Goal: Transaction & Acquisition: Purchase product/service

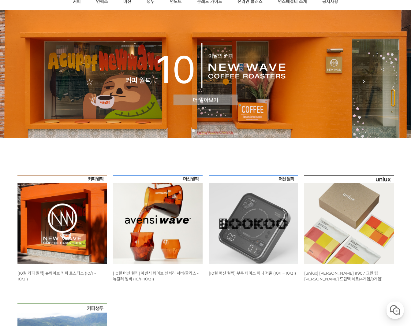
scroll to position [140, 0]
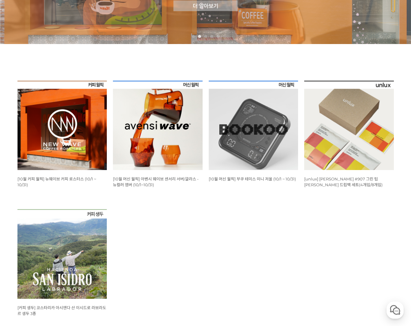
click at [157, 126] on img at bounding box center [158, 126] width 90 height 90
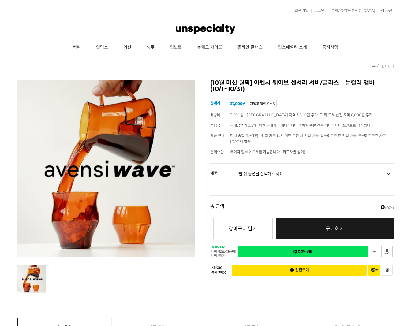
click at [310, 171] on select "- [필수] 옵션을 선택해 주세요 - ------------------- 웨이브 앰버 3종 세트 사이클론 센서리 서버 앰버 [품절] 알토 글라…" at bounding box center [312, 174] width 164 height 12
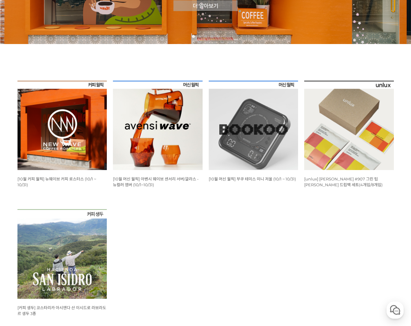
click at [60, 134] on img at bounding box center [62, 126] width 90 height 90
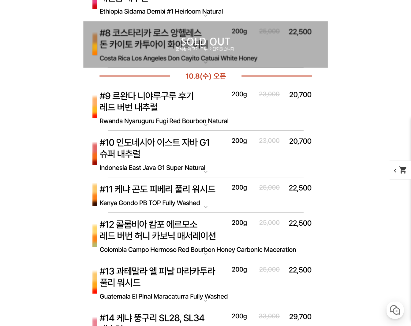
scroll to position [2416, 0]
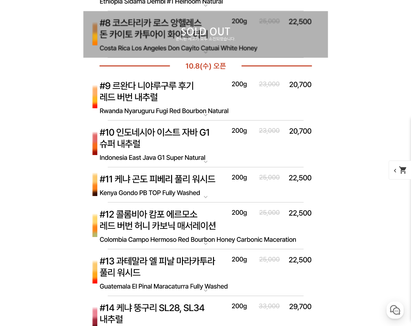
click at [180, 217] on img at bounding box center [205, 226] width 245 height 47
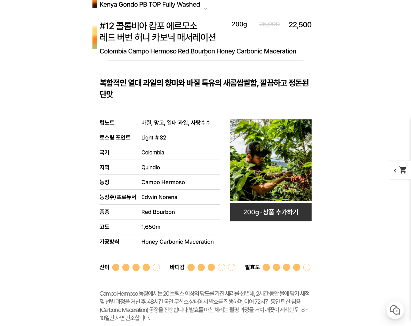
scroll to position [2551, 0]
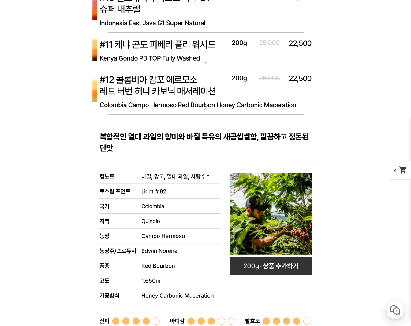
click at [172, 86] on img at bounding box center [205, 91] width 245 height 47
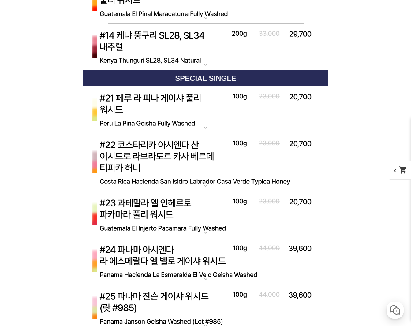
scroll to position [2727, 0]
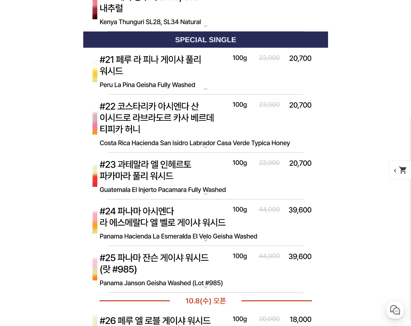
click at [212, 265] on img at bounding box center [205, 269] width 245 height 47
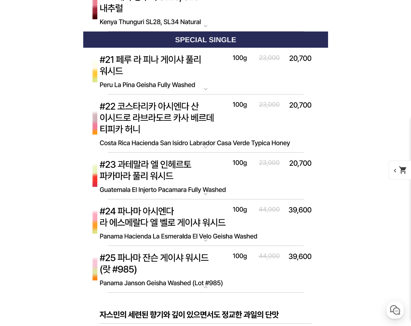
click at [212, 265] on img at bounding box center [205, 269] width 245 height 47
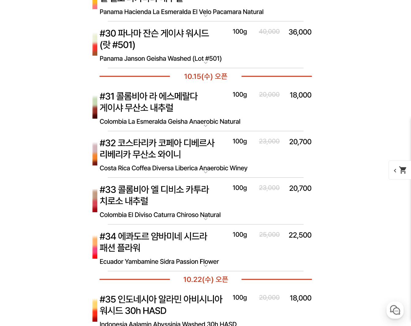
scroll to position [3178, 0]
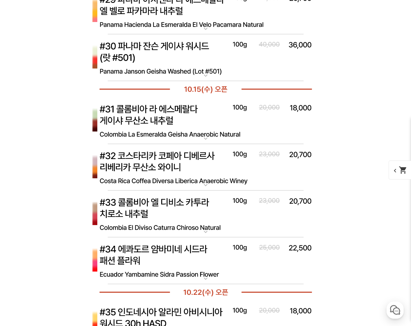
click at [186, 39] on p "[10.8 오픈] #30 파나마 잔슨 게이샤 워시드 (랏 #501)" at bounding box center [205, 36] width 245 height 5
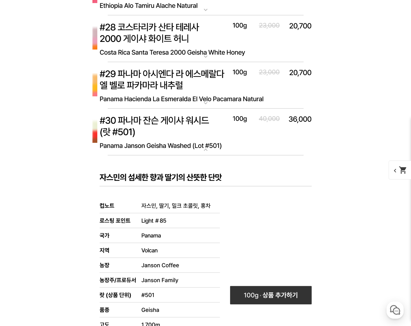
scroll to position [2891, 0]
